Goal: Task Accomplishment & Management: Use online tool/utility

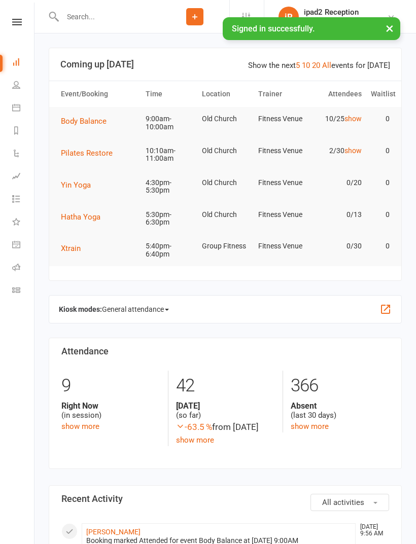
click at [18, 275] on link "Roll call" at bounding box center [23, 268] width 23 height 23
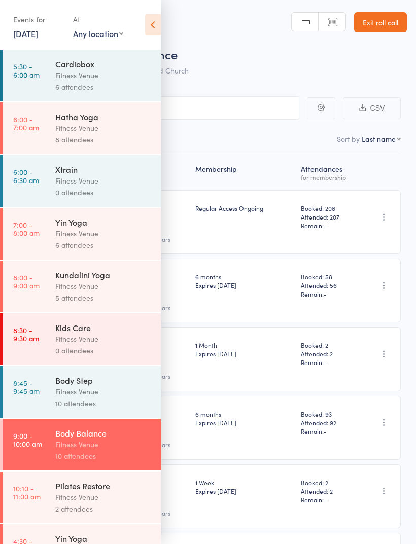
click at [106, 345] on div "Fitness Venue" at bounding box center [103, 339] width 97 height 12
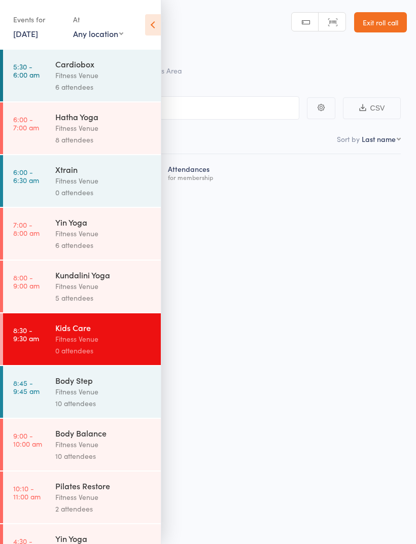
click at [157, 25] on icon at bounding box center [153, 24] width 16 height 21
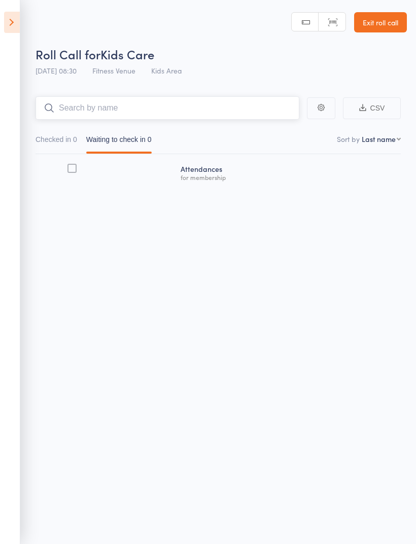
click at [190, 112] on input "search" at bounding box center [168, 107] width 264 height 23
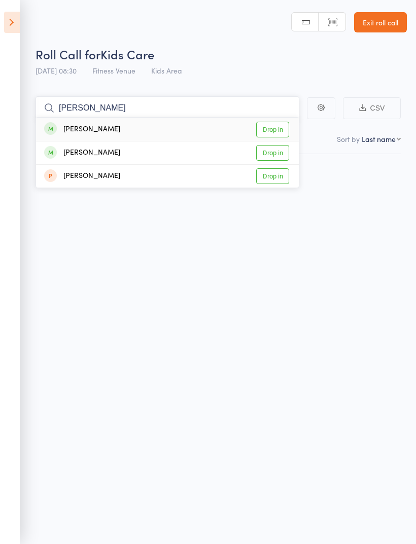
type input "Anab"
click at [267, 182] on link "Drop in" at bounding box center [272, 176] width 33 height 16
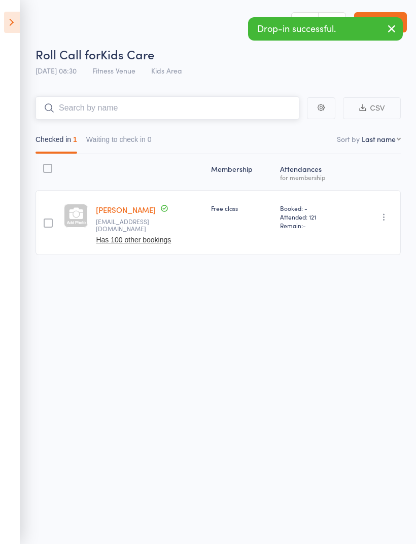
click at [169, 114] on input "search" at bounding box center [168, 107] width 264 height 23
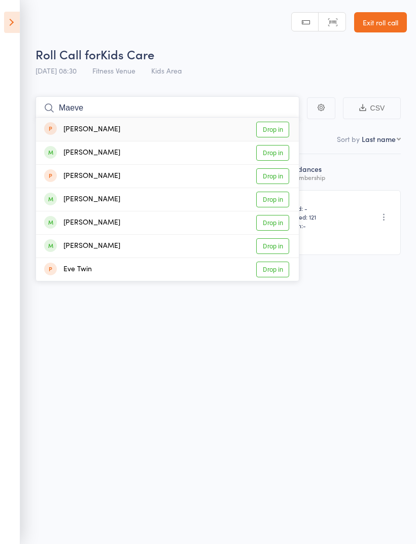
type input "Maeve"
click at [277, 133] on link "Drop in" at bounding box center [272, 130] width 33 height 16
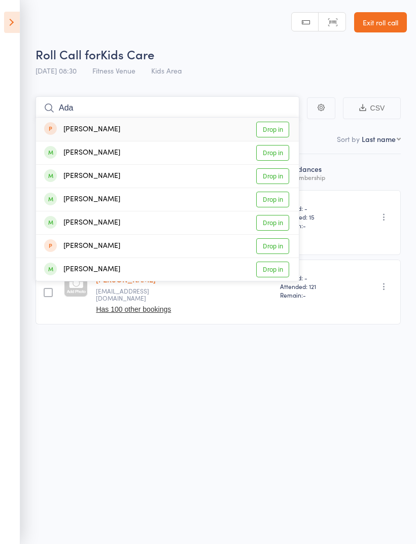
type input "Ada"
click at [276, 247] on link "Drop in" at bounding box center [272, 246] width 33 height 16
